Goal: Book appointment/travel/reservation

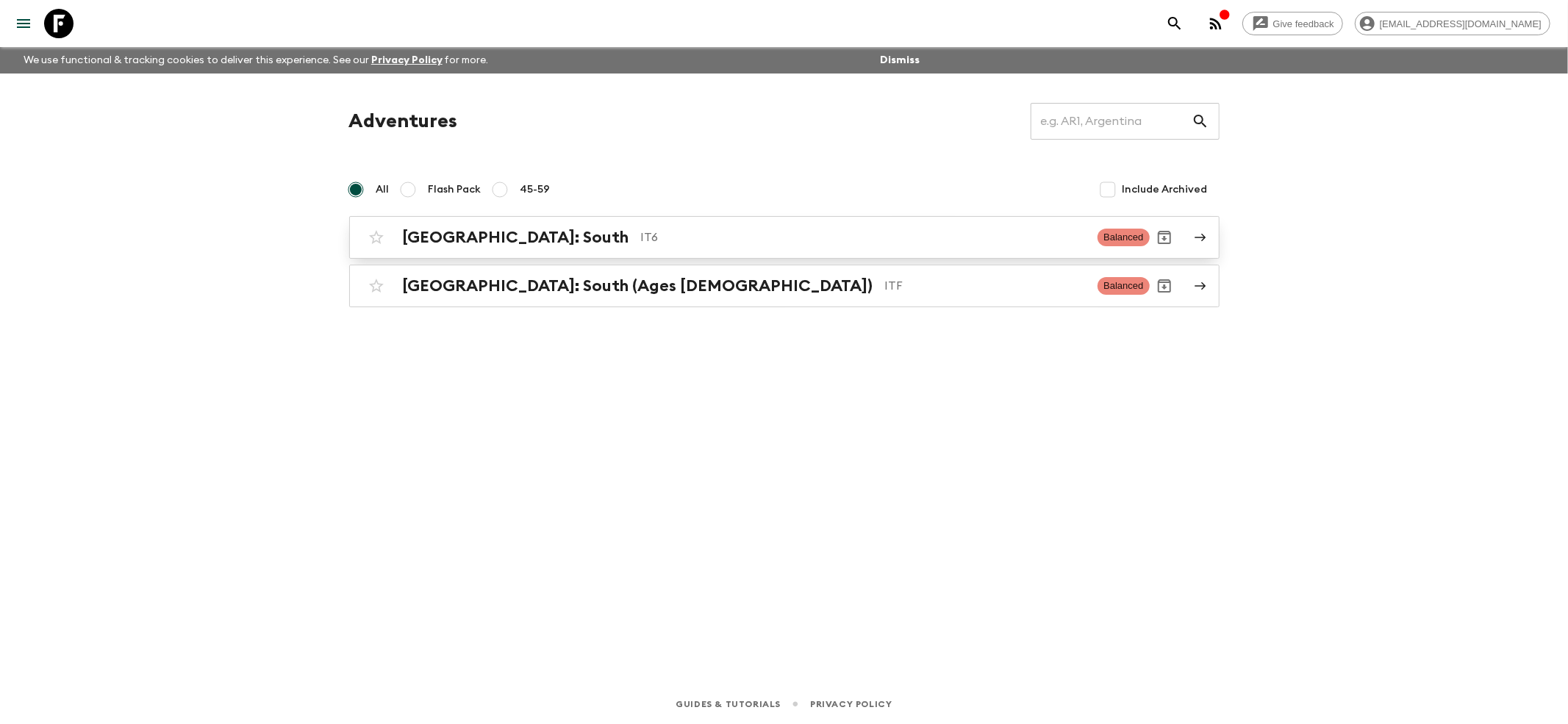
click at [416, 253] on link "[GEOGRAPHIC_DATA]: South IT6 Balanced" at bounding box center [784, 237] width 871 height 42
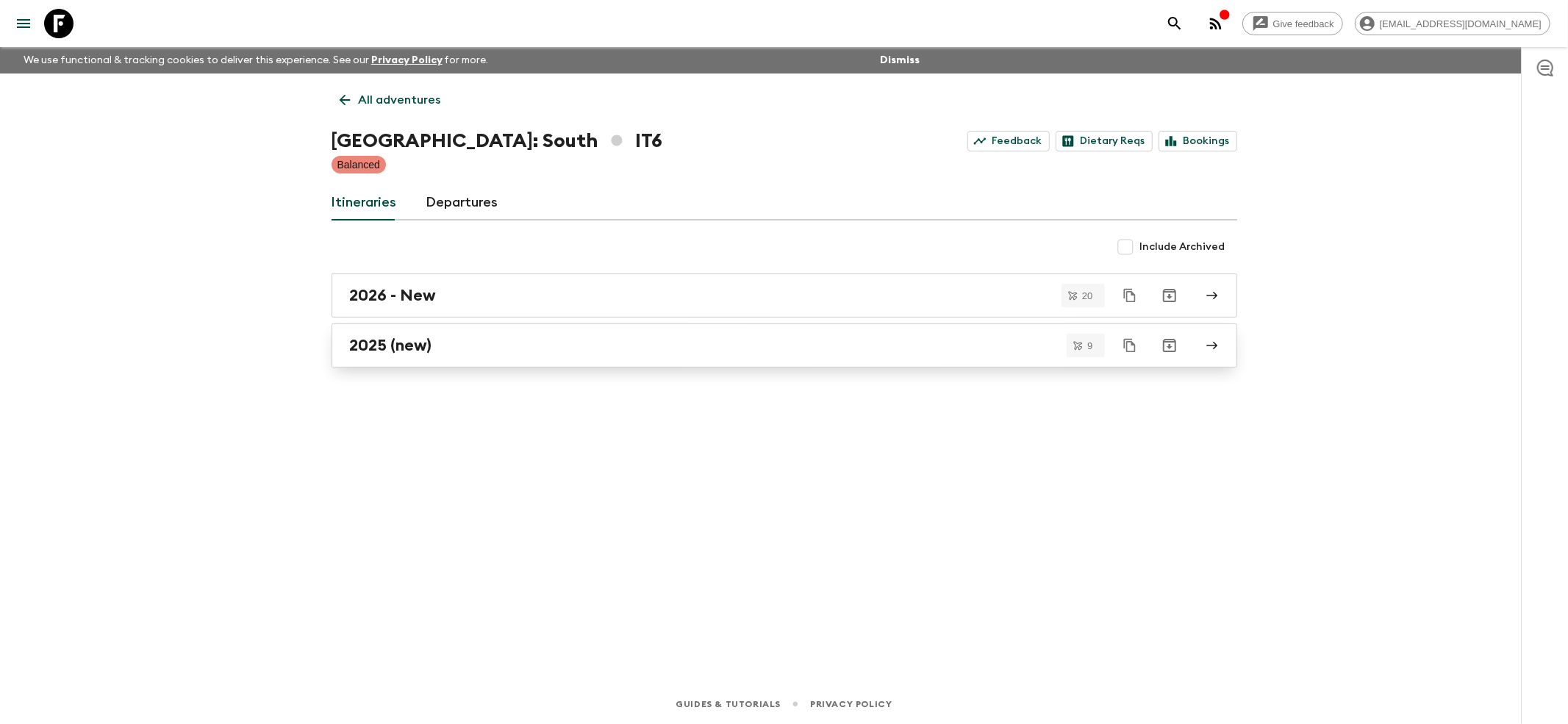
click at [377, 351] on h2 "2025 (new)" at bounding box center [391, 345] width 82 height 19
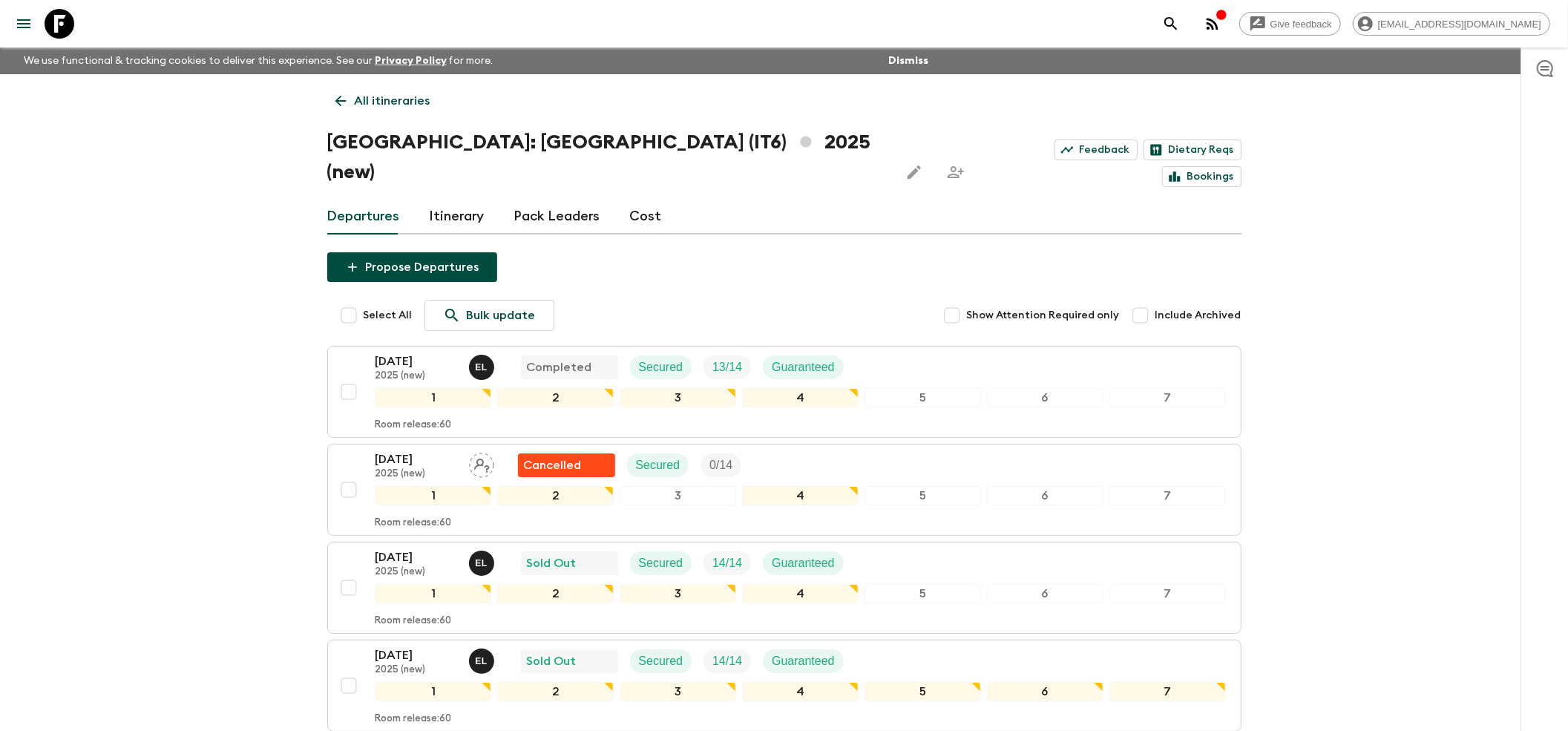
scroll to position [297, 0]
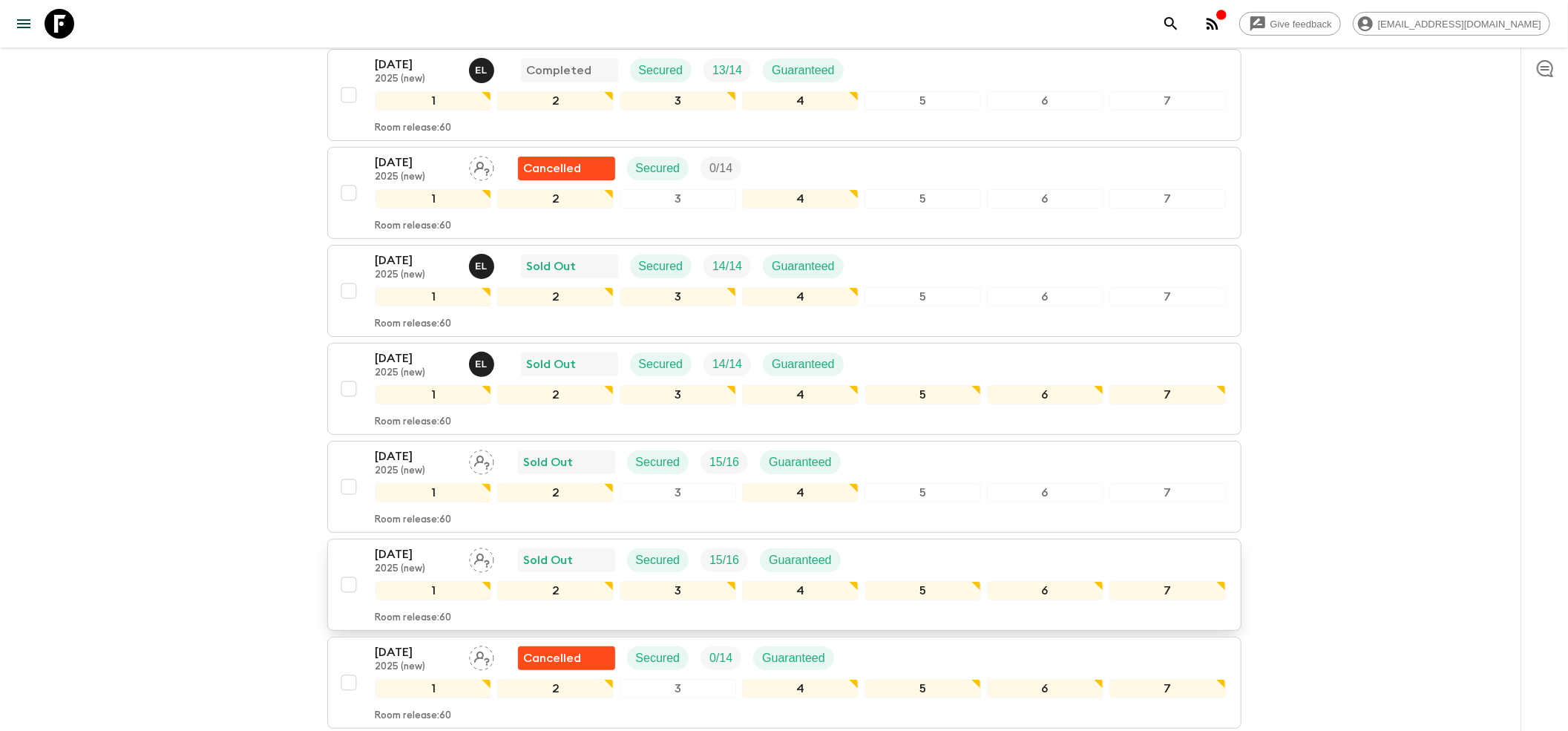
click at [396, 545] on p "[DATE]" at bounding box center [416, 554] width 81 height 18
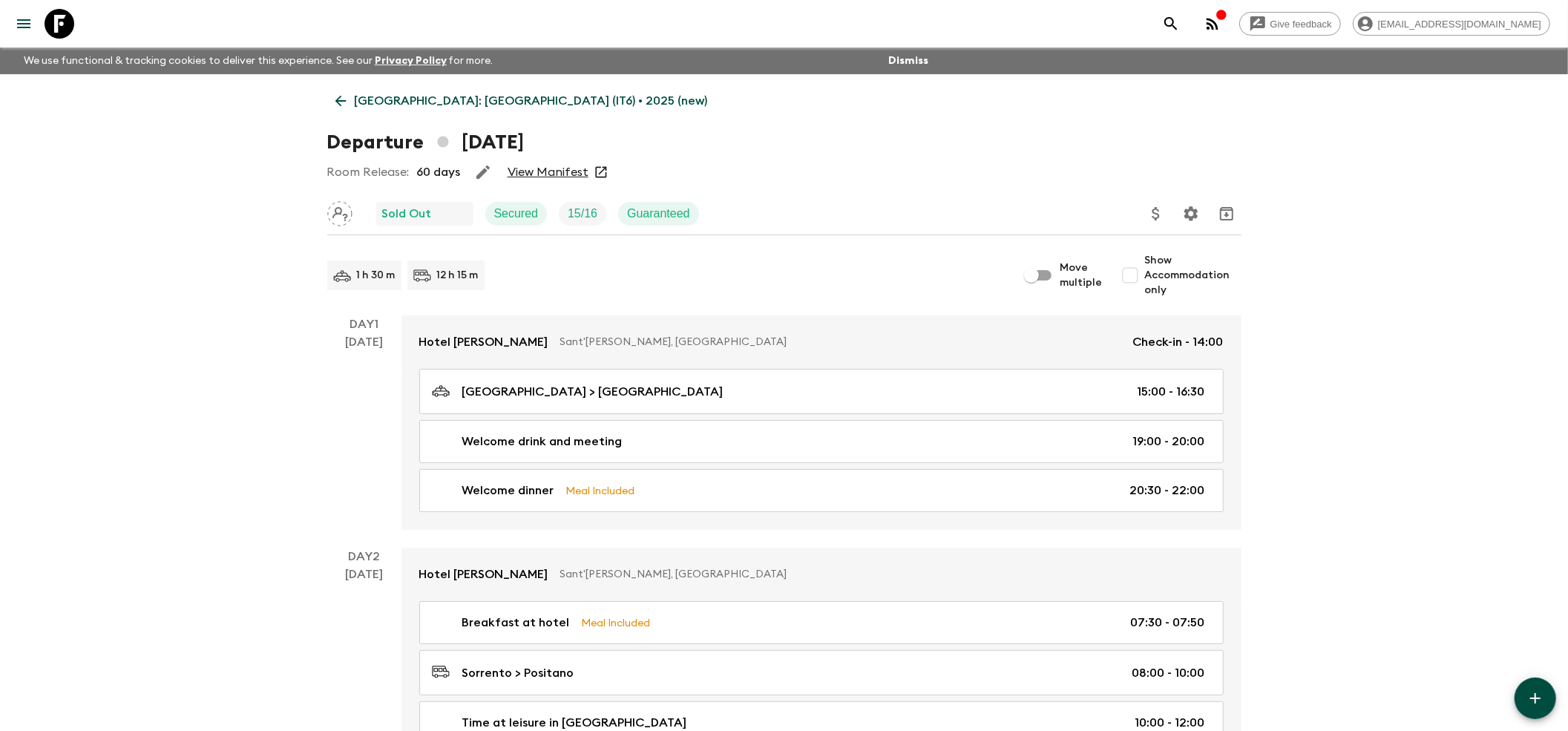
click at [543, 173] on link "View Manifest" at bounding box center [548, 171] width 81 height 15
